Goal: Task Accomplishment & Management: Manage account settings

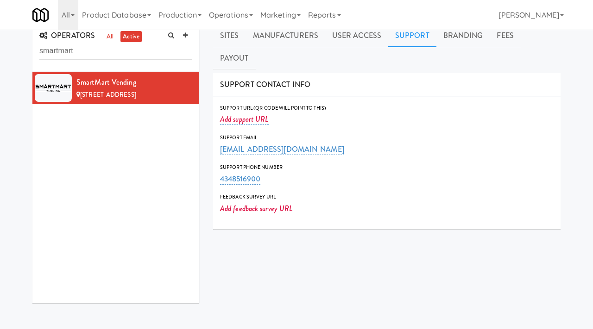
scroll to position [9, 0]
click at [89, 49] on input "smartmart" at bounding box center [115, 51] width 153 height 17
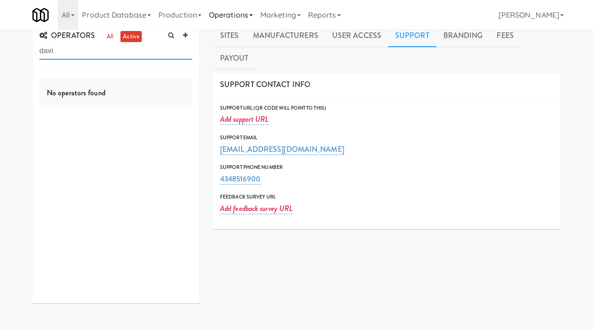
type input "davi"
click at [183, 35] on icon at bounding box center [185, 35] width 5 height 6
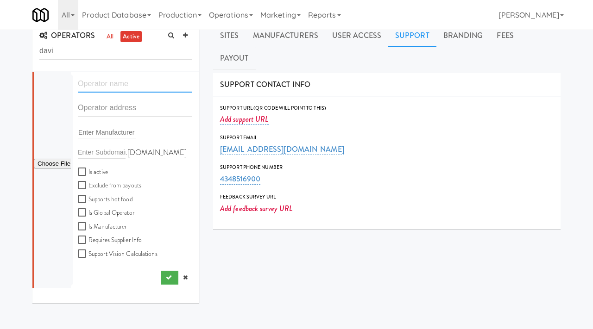
click at [107, 81] on input "text" at bounding box center [135, 84] width 114 height 17
paste input "[PERSON_NAME] Daughter's Vending"
type input "[PERSON_NAME] Daughter's Vending"
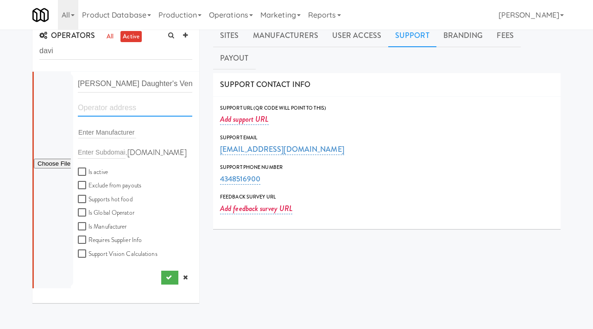
click at [126, 109] on input "text" at bounding box center [135, 108] width 114 height 17
paste input "[STREET_ADDRESS]"
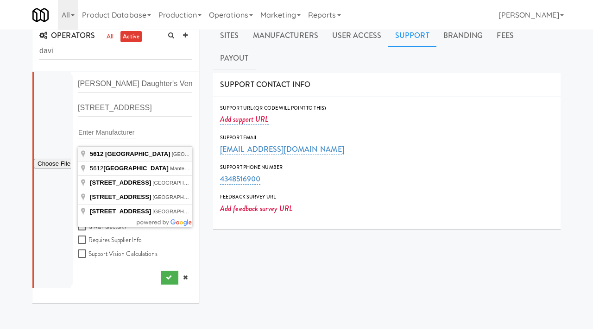
type input "[STREET_ADDRESS]"
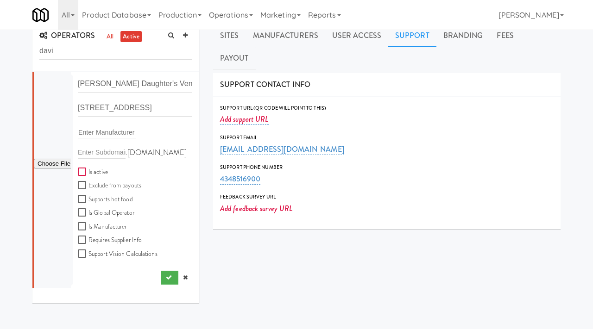
click at [82, 174] on input "Is active" at bounding box center [83, 172] width 11 height 7
checkbox input "true"
click at [57, 161] on input "file" at bounding box center [52, 164] width 37 height 12
type input "C:\fakepath\b7eb0dc6-87c1-4f26-b72e-43c11cbf4a16-0-2logo___dark_icon__270_x_270…"
click at [170, 279] on icon "submit" at bounding box center [169, 278] width 6 height 6
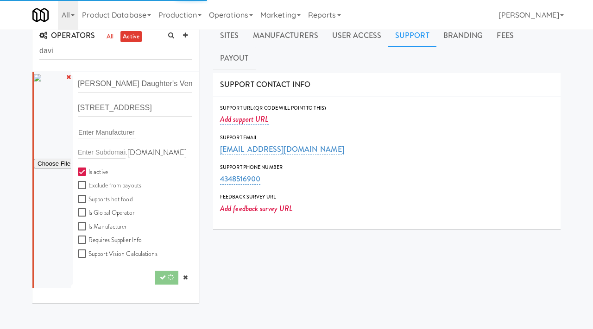
scroll to position [0, 0]
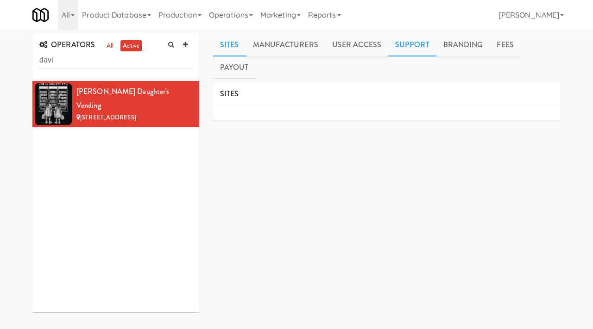
click at [410, 39] on link "Support" at bounding box center [412, 44] width 48 height 23
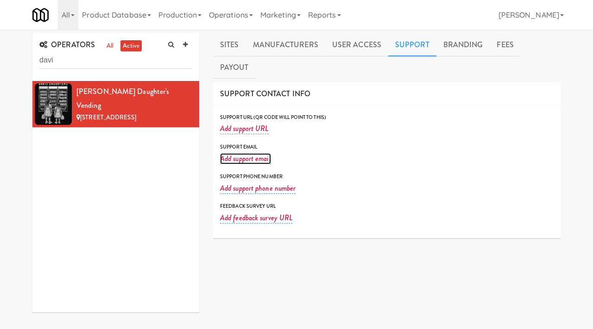
click at [240, 153] on link "Add support email" at bounding box center [245, 158] width 51 height 11
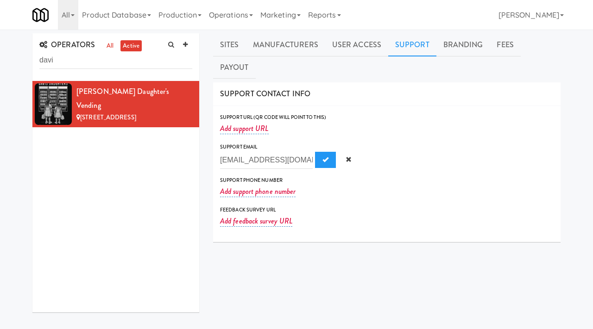
scroll to position [0, 23]
type input "[EMAIL_ADDRESS][DOMAIN_NAME]"
click at [322, 157] on span "Submit" at bounding box center [325, 160] width 6 height 6
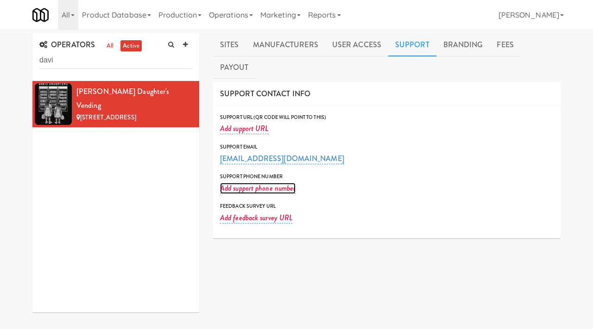
click at [247, 183] on link "Add support phone number" at bounding box center [258, 188] width 76 height 11
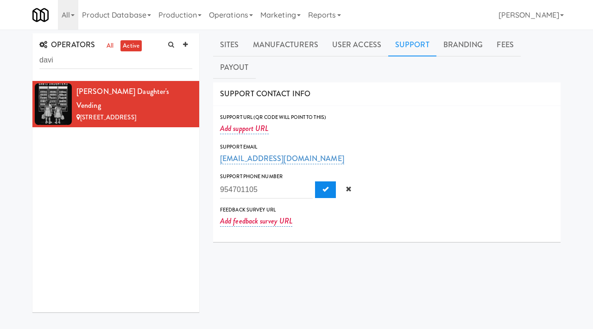
type input "954701105"
click at [322, 186] on span "Submit" at bounding box center [325, 189] width 6 height 6
